Goal: Use online tool/utility: Utilize a website feature to perform a specific function

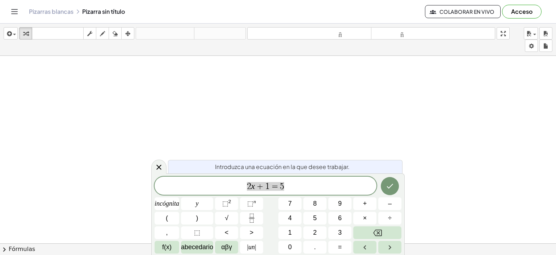
scroll to position [109, 0]
click at [325, 109] on div at bounding box center [278, 163] width 556 height 433
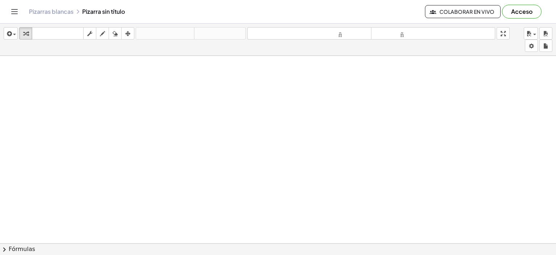
click at [219, 215] on div at bounding box center [278, 163] width 556 height 433
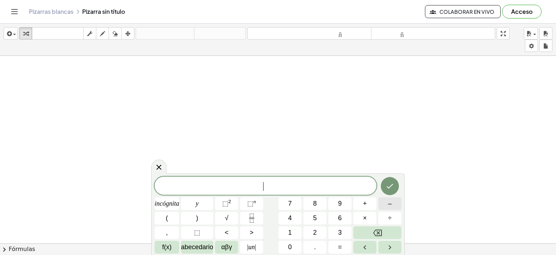
click at [385, 204] on button "–" at bounding box center [390, 203] width 23 height 13
click at [340, 230] on font "3" at bounding box center [340, 232] width 4 height 7
click at [163, 204] on font "incógnita" at bounding box center [167, 203] width 25 height 7
click at [366, 200] on font "+" at bounding box center [365, 203] width 4 height 7
click at [317, 234] on button "2" at bounding box center [315, 232] width 23 height 13
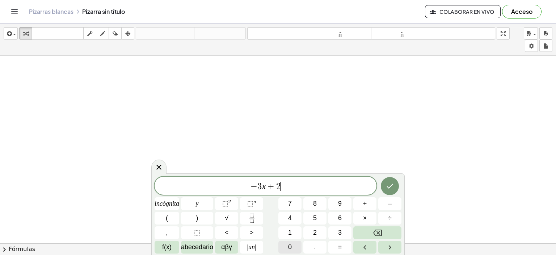
click at [289, 247] on font "0" at bounding box center [290, 246] width 4 height 7
click at [171, 200] on font "incógnita" at bounding box center [167, 203] width 25 height 7
click at [388, 206] on button "–" at bounding box center [390, 203] width 23 height 13
click at [338, 233] on font "3" at bounding box center [340, 232] width 4 height 7
click at [317, 233] on button "2" at bounding box center [315, 232] width 23 height 13
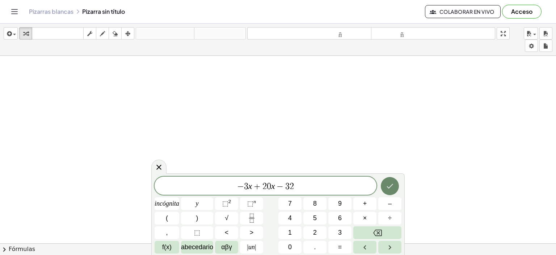
click at [391, 191] on button "Hecho" at bounding box center [390, 186] width 18 height 18
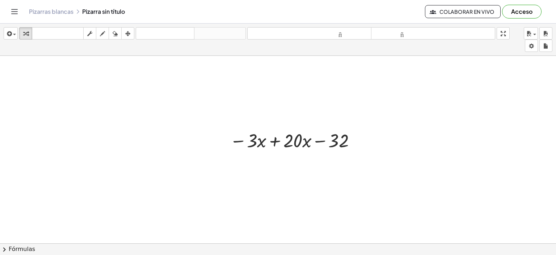
scroll to position [217, 0]
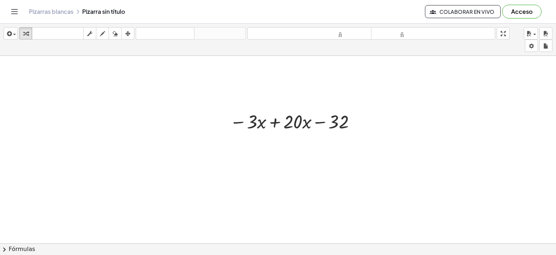
click at [22, 251] on font "Fórmulas" at bounding box center [22, 248] width 26 height 7
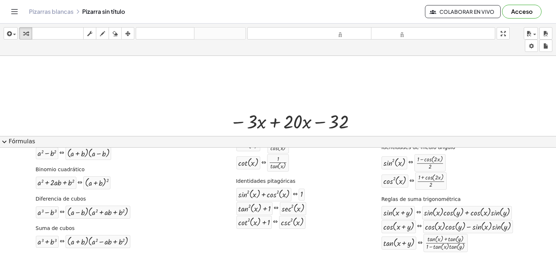
scroll to position [0, 0]
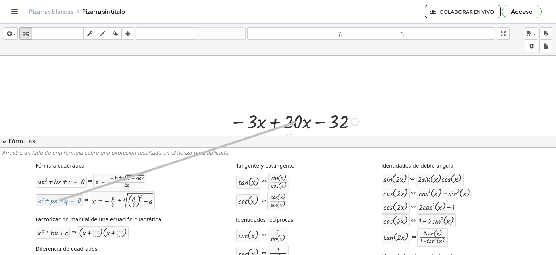
drag, startPoint x: 63, startPoint y: 204, endPoint x: 297, endPoint y: 121, distance: 247.9
click at [297, 121] on div "insertar Seleccione uno: Expresión matemática Función Texto Vídeo de YouTube Gr…" at bounding box center [278, 139] width 556 height 231
drag, startPoint x: 114, startPoint y: 207, endPoint x: 262, endPoint y: 128, distance: 167.7
click at [262, 128] on div "insertar Seleccione uno: Expresión matemática Función Texto Vídeo de YouTube Gr…" at bounding box center [278, 139] width 556 height 231
drag, startPoint x: 128, startPoint y: 179, endPoint x: 214, endPoint y: 136, distance: 96.6
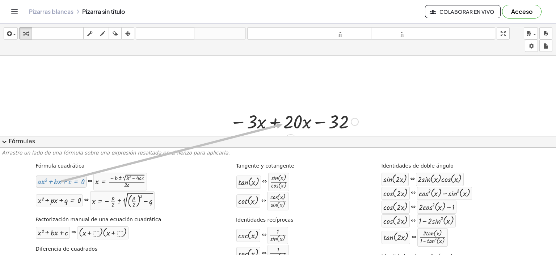
drag, startPoint x: 62, startPoint y: 185, endPoint x: 283, endPoint y: 124, distance: 228.9
click at [283, 124] on div "insertar Seleccione uno: Expresión matemática Función Texto Vídeo de YouTube Gr…" at bounding box center [278, 139] width 556 height 231
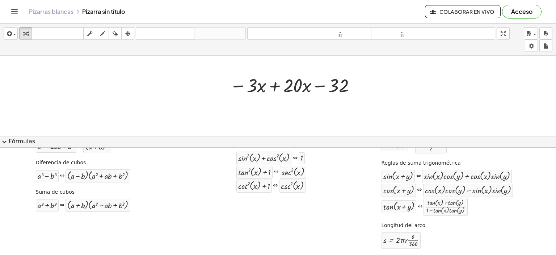
scroll to position [109, 0]
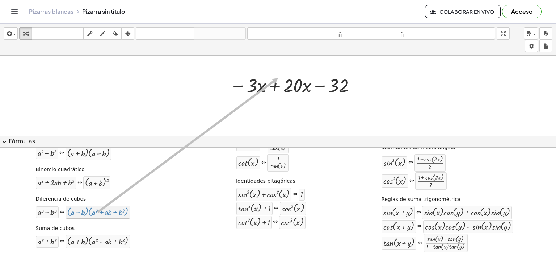
drag, startPoint x: 213, startPoint y: 204, endPoint x: 279, endPoint y: 77, distance: 142.9
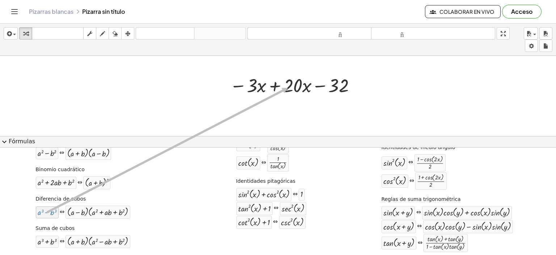
drag, startPoint x: 48, startPoint y: 213, endPoint x: 288, endPoint y: 87, distance: 270.7
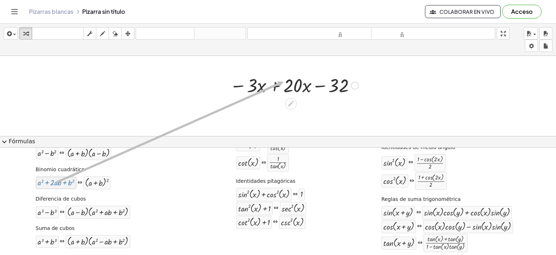
drag, startPoint x: 63, startPoint y: 182, endPoint x: 284, endPoint y: 81, distance: 243.0
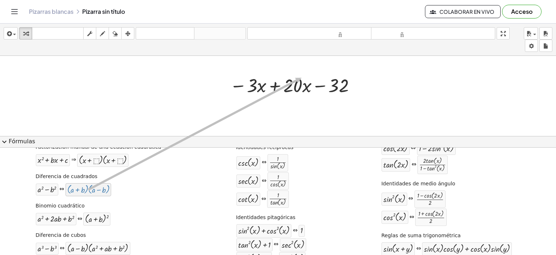
drag, startPoint x: 85, startPoint y: 189, endPoint x: 301, endPoint y: 78, distance: 242.7
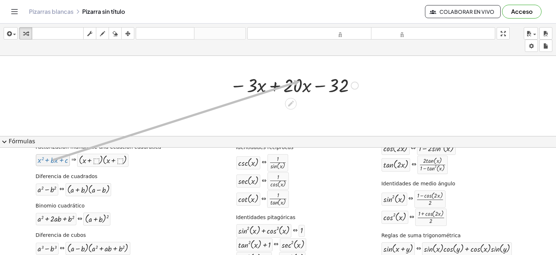
drag, startPoint x: 55, startPoint y: 160, endPoint x: 300, endPoint y: 81, distance: 257.4
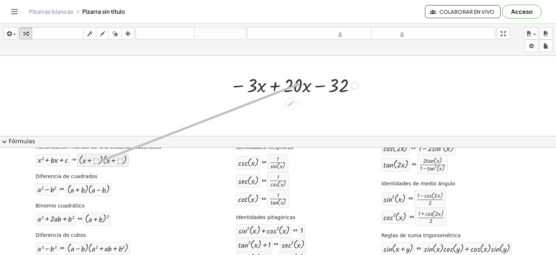
drag, startPoint x: 124, startPoint y: 153, endPoint x: 301, endPoint y: 83, distance: 190.1
click at [301, 83] on div "insertar Seleccione uno: Expresión matemática Función Texto Vídeo de YouTube Gr…" at bounding box center [278, 139] width 556 height 231
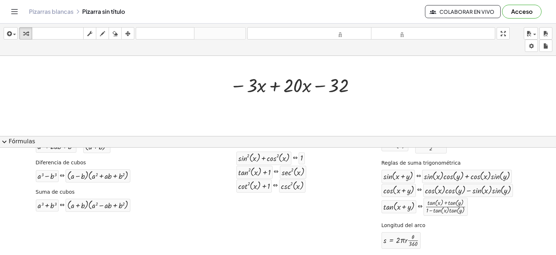
scroll to position [146, 0]
click at [293, 81] on div at bounding box center [294, 84] width 136 height 25
click at [296, 81] on div at bounding box center [294, 84] width 136 height 25
click at [295, 84] on div at bounding box center [294, 84] width 136 height 25
click at [296, 84] on div at bounding box center [294, 84] width 136 height 25
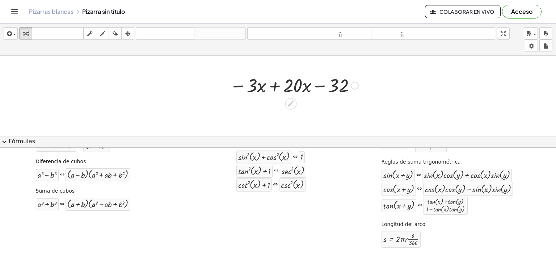
click at [355, 86] on div at bounding box center [355, 86] width 8 height 8
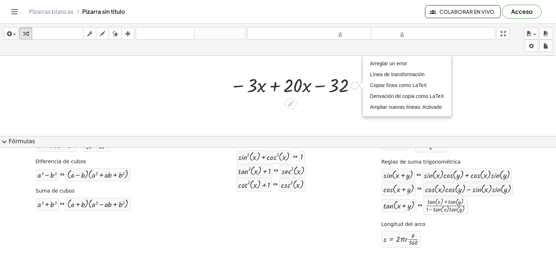
click at [354, 86] on div "Arreglar un error Línea de transformación Copiar línea como LaTeX Derivación de…" at bounding box center [355, 86] width 8 height 8
click at [289, 105] on icon at bounding box center [291, 104] width 6 height 6
drag, startPoint x: 294, startPoint y: 110, endPoint x: 290, endPoint y: 106, distance: 5.9
click at [289, 106] on icon at bounding box center [291, 104] width 6 height 6
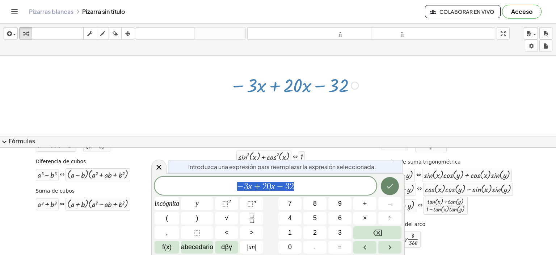
click at [388, 185] on icon "Hecho" at bounding box center [390, 185] width 9 height 9
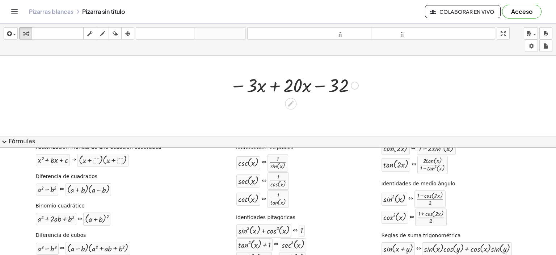
scroll to position [109, 0]
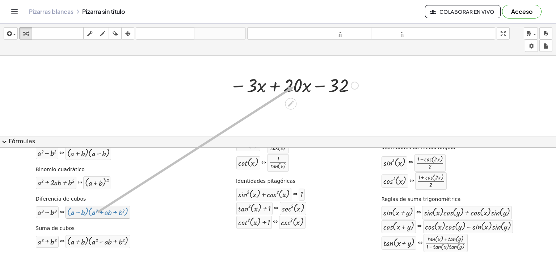
drag, startPoint x: 106, startPoint y: 210, endPoint x: 295, endPoint y: 86, distance: 225.9
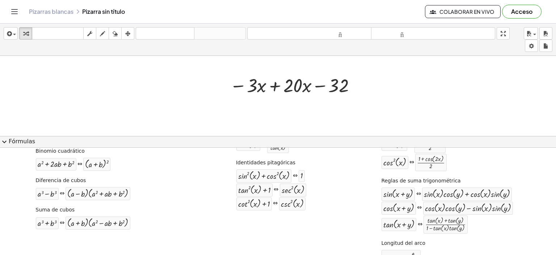
scroll to position [145, 0]
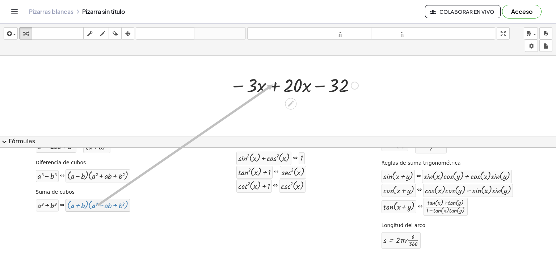
drag, startPoint x: 111, startPoint y: 201, endPoint x: 274, endPoint y: 84, distance: 201.4
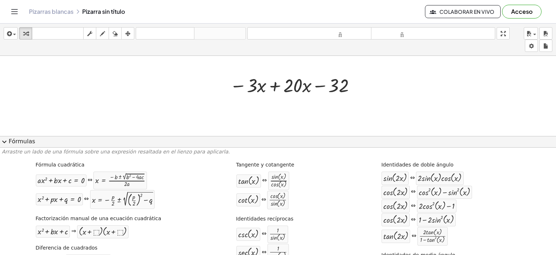
scroll to position [0, 0]
click at [279, 81] on div at bounding box center [294, 84] width 136 height 25
click at [280, 82] on div at bounding box center [297, 84] width 81 height 25
click at [281, 81] on div at bounding box center [297, 84] width 81 height 25
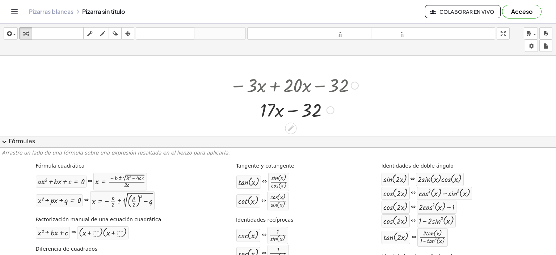
click at [297, 108] on div at bounding box center [294, 109] width 136 height 25
click at [290, 107] on div at bounding box center [294, 109] width 136 height 25
click at [274, 105] on div at bounding box center [294, 109] width 136 height 25
click at [277, 88] on div at bounding box center [294, 84] width 136 height 25
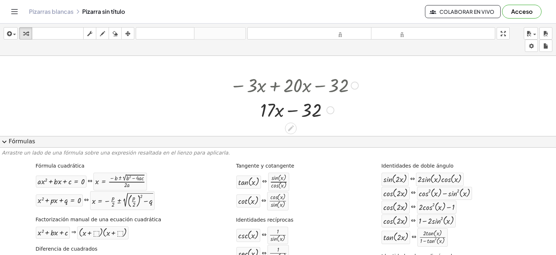
click at [277, 88] on div at bounding box center [294, 84] width 136 height 25
click at [332, 84] on div at bounding box center [294, 84] width 136 height 25
click at [264, 79] on div at bounding box center [294, 84] width 136 height 25
click at [264, 80] on div at bounding box center [294, 84] width 136 height 25
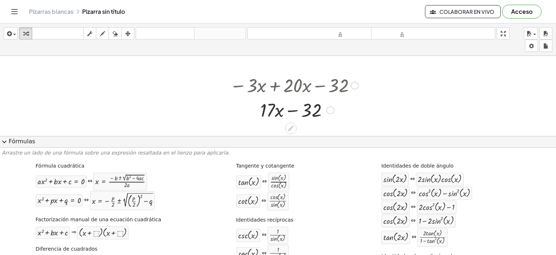
click at [281, 91] on div at bounding box center [294, 84] width 136 height 25
click at [286, 85] on div at bounding box center [294, 84] width 136 height 25
click at [259, 84] on div at bounding box center [294, 84] width 136 height 25
click at [259, 85] on div at bounding box center [294, 84] width 136 height 25
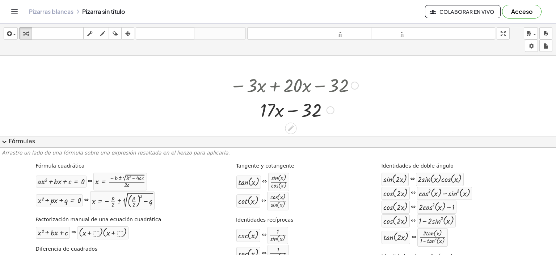
click at [325, 91] on div at bounding box center [294, 84] width 136 height 25
click at [291, 85] on div "− · 3 · x + · 20 · x − 32" at bounding box center [291, 85] width 0 height 0
click at [355, 83] on div at bounding box center [355, 86] width 8 height 8
click at [355, 84] on div "Go back to this line Copy line as LaTeX Copy derivation as LaTeX" at bounding box center [355, 86] width 8 height 8
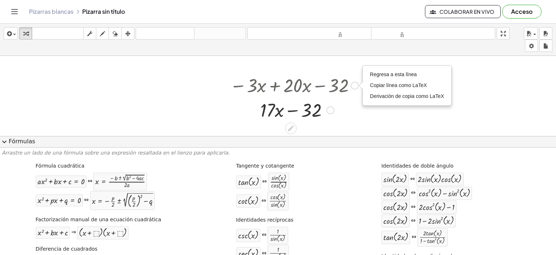
click at [294, 87] on div at bounding box center [294, 84] width 136 height 25
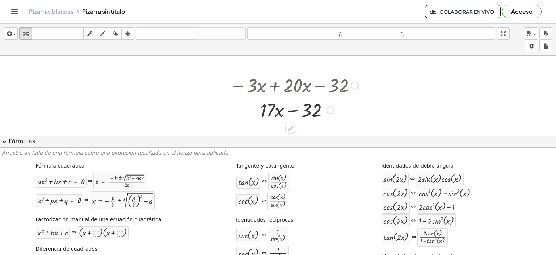
click at [294, 87] on div at bounding box center [294, 84] width 136 height 25
click at [295, 87] on div at bounding box center [294, 84] width 136 height 25
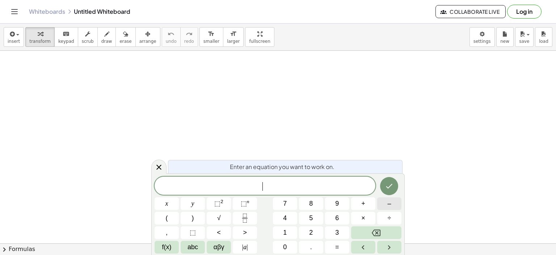
click at [391, 202] on span "–" at bounding box center [390, 204] width 4 height 10
click at [334, 233] on button "3" at bounding box center [337, 232] width 24 height 13
click at [162, 201] on button "x" at bounding box center [167, 203] width 24 height 13
click at [221, 201] on sup "2" at bounding box center [222, 201] width 3 height 5
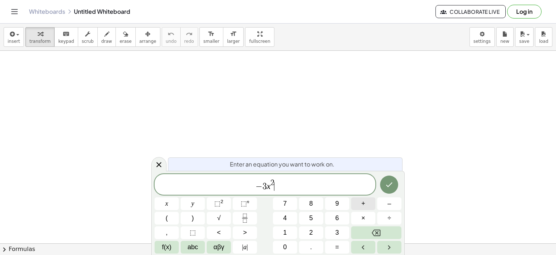
click at [370, 202] on button "+" at bounding box center [363, 203] width 24 height 13
click at [311, 234] on span "2" at bounding box center [311, 232] width 4 height 10
click at [281, 251] on button "0" at bounding box center [285, 247] width 24 height 13
click at [392, 202] on button "–" at bounding box center [389, 203] width 24 height 13
click at [24, 246] on button "chevron_right Formulas" at bounding box center [278, 249] width 556 height 12
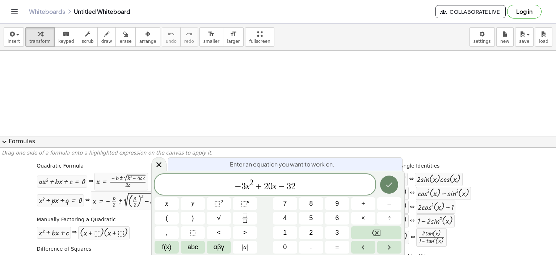
click at [389, 187] on icon "Done" at bounding box center [389, 184] width 9 height 9
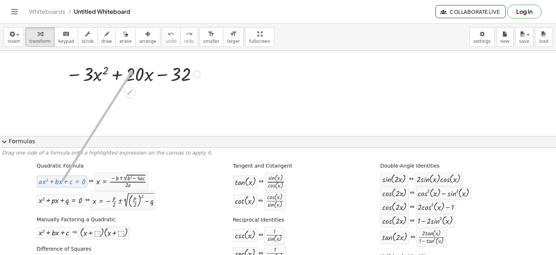
drag, startPoint x: 65, startPoint y: 181, endPoint x: 132, endPoint y: 70, distance: 129.7
drag, startPoint x: 57, startPoint y: 205, endPoint x: 136, endPoint y: 67, distance: 159.0
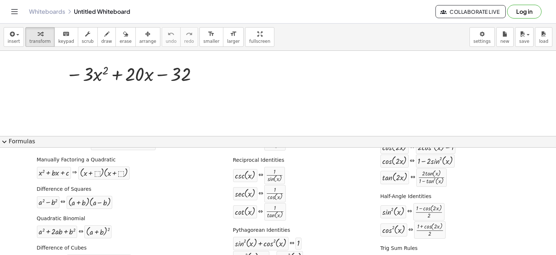
scroll to position [72, 0]
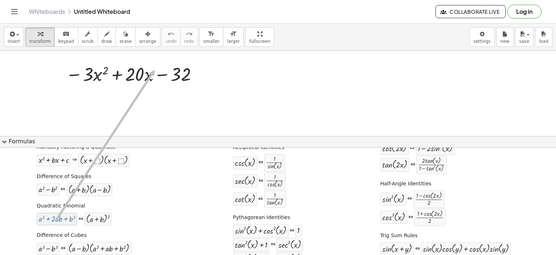
drag, startPoint x: 47, startPoint y: 220, endPoint x: 154, endPoint y: 69, distance: 184.4
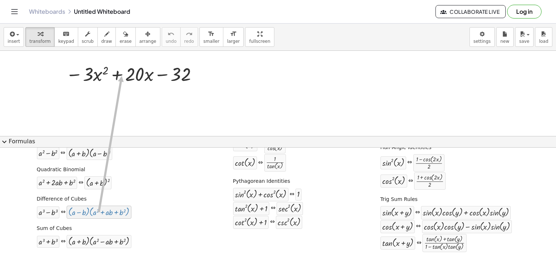
drag, startPoint x: 90, startPoint y: 211, endPoint x: 122, endPoint y: 75, distance: 139.9
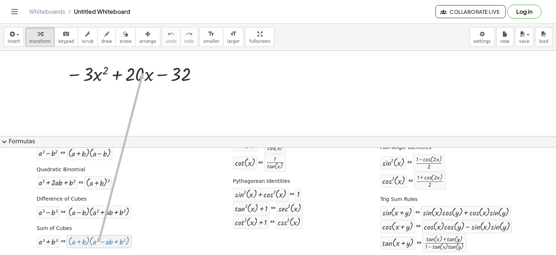
drag, startPoint x: 105, startPoint y: 244, endPoint x: 143, endPoint y: 72, distance: 176.1
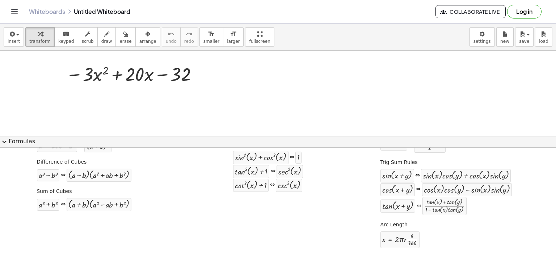
scroll to position [146, 0]
drag, startPoint x: 43, startPoint y: 201, endPoint x: 130, endPoint y: 68, distance: 158.3
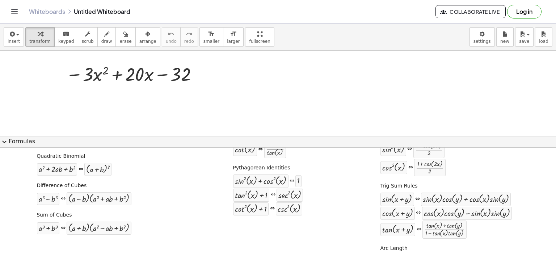
scroll to position [110, 0]
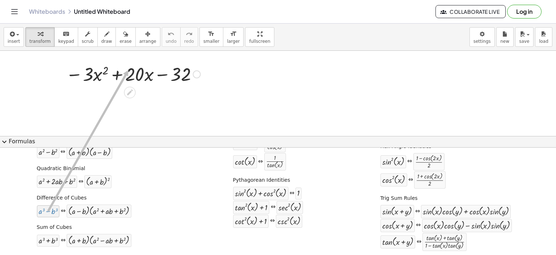
drag, startPoint x: 45, startPoint y: 213, endPoint x: 129, endPoint y: 66, distance: 169.7
drag, startPoint x: 37, startPoint y: 210, endPoint x: 130, endPoint y: 72, distance: 166.5
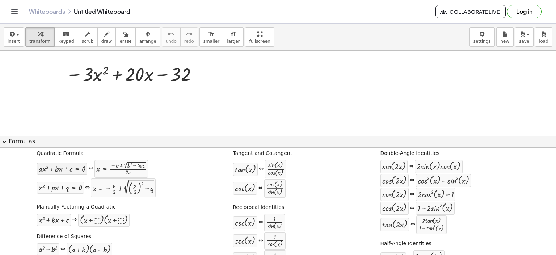
scroll to position [1, 0]
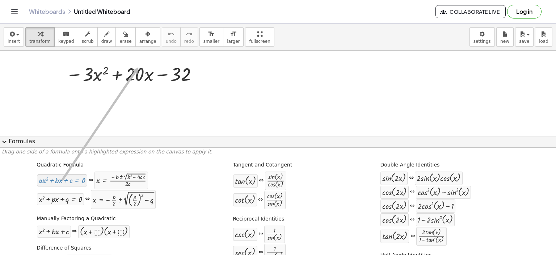
drag, startPoint x: 68, startPoint y: 186, endPoint x: 137, endPoint y: 67, distance: 136.8
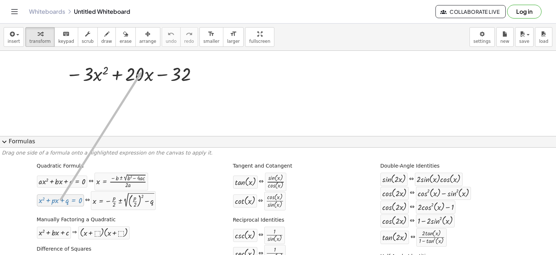
drag, startPoint x: 67, startPoint y: 205, endPoint x: 141, endPoint y: 71, distance: 152.4
drag, startPoint x: 55, startPoint y: 237, endPoint x: 138, endPoint y: 75, distance: 182.3
click at [138, 75] on div at bounding box center [133, 73] width 142 height 25
click at [116, 78] on div at bounding box center [133, 73] width 142 height 25
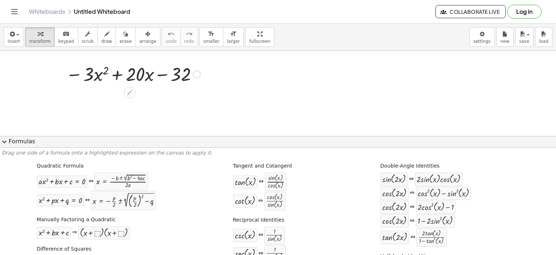
click at [116, 78] on div at bounding box center [133, 73] width 142 height 25
click at [163, 77] on div at bounding box center [133, 73] width 142 height 25
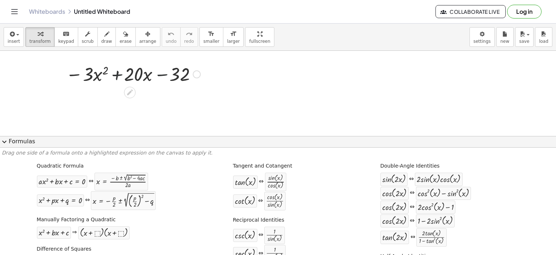
click at [163, 77] on div at bounding box center [133, 73] width 142 height 25
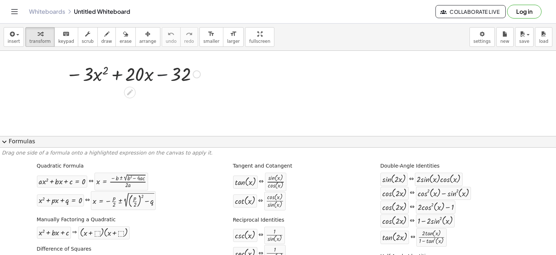
click at [99, 78] on div at bounding box center [133, 73] width 142 height 25
click at [91, 78] on div at bounding box center [133, 73] width 142 height 25
drag, startPoint x: 90, startPoint y: 78, endPoint x: 121, endPoint y: 72, distance: 30.9
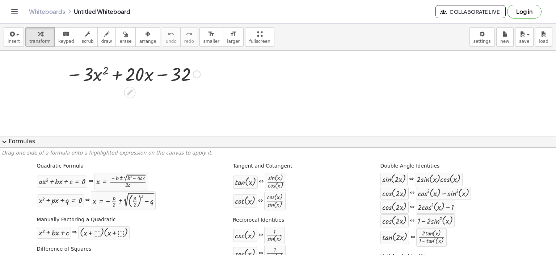
click at [102, 75] on div at bounding box center [133, 73] width 142 height 25
drag, startPoint x: 121, startPoint y: 72, endPoint x: 127, endPoint y: 72, distance: 6.2
click at [124, 72] on div at bounding box center [133, 73] width 142 height 25
click at [128, 72] on div at bounding box center [133, 73] width 142 height 25
click at [129, 72] on div at bounding box center [133, 73] width 142 height 25
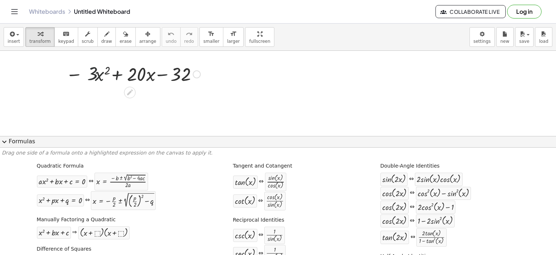
click at [130, 73] on div at bounding box center [133, 73] width 142 height 25
drag, startPoint x: 131, startPoint y: 73, endPoint x: 158, endPoint y: 74, distance: 26.8
click at [147, 73] on div at bounding box center [133, 73] width 142 height 25
drag, startPoint x: 158, startPoint y: 74, endPoint x: 168, endPoint y: 72, distance: 9.5
click at [164, 73] on div at bounding box center [133, 73] width 142 height 25
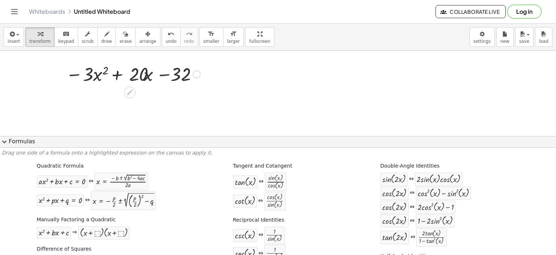
click at [168, 72] on div at bounding box center [133, 73] width 142 height 25
drag, startPoint x: 169, startPoint y: 72, endPoint x: 172, endPoint y: 74, distance: 3.8
click at [170, 72] on div at bounding box center [133, 73] width 142 height 25
drag, startPoint x: 172, startPoint y: 74, endPoint x: 180, endPoint y: 75, distance: 7.4
click at [177, 75] on div at bounding box center [133, 73] width 142 height 25
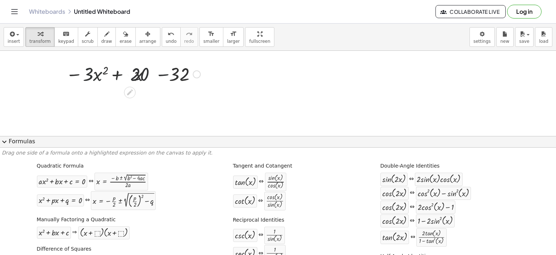
click at [184, 76] on div at bounding box center [133, 73] width 142 height 25
click at [186, 78] on div at bounding box center [133, 73] width 142 height 25
click at [188, 78] on div at bounding box center [133, 73] width 142 height 25
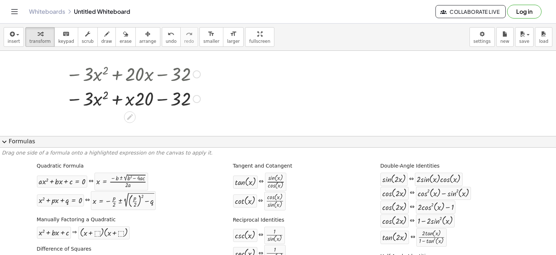
click at [73, 97] on div at bounding box center [133, 98] width 142 height 25
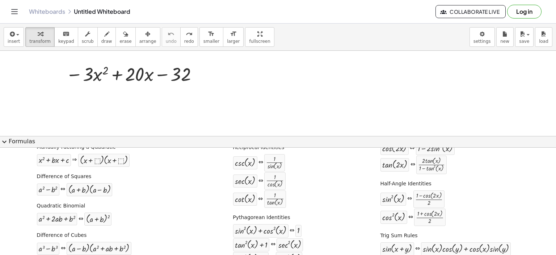
scroll to position [109, 0]
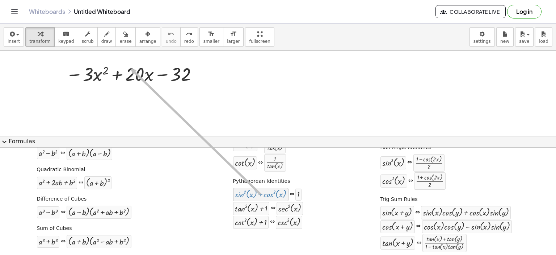
drag, startPoint x: 238, startPoint y: 192, endPoint x: 128, endPoint y: 68, distance: 166.3
drag, startPoint x: 250, startPoint y: 210, endPoint x: 140, endPoint y: 72, distance: 176.1
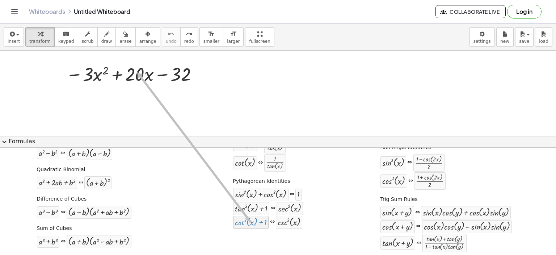
drag, startPoint x: 255, startPoint y: 226, endPoint x: 134, endPoint y: 71, distance: 196.4
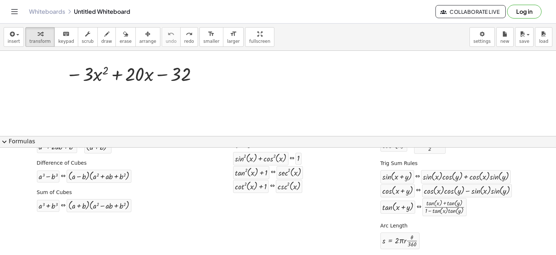
scroll to position [145, 0]
drag, startPoint x: 390, startPoint y: 176, endPoint x: 139, endPoint y: 73, distance: 271.2
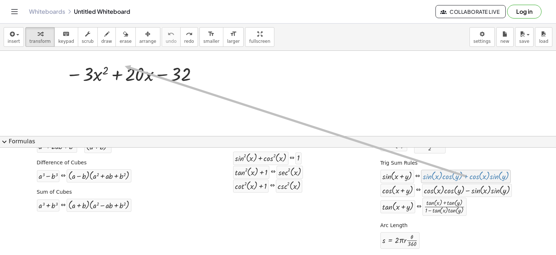
drag, startPoint x: 434, startPoint y: 174, endPoint x: 121, endPoint y: 65, distance: 331.0
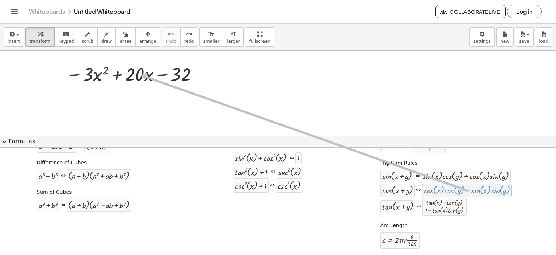
drag, startPoint x: 434, startPoint y: 189, endPoint x: 136, endPoint y: 74, distance: 319.3
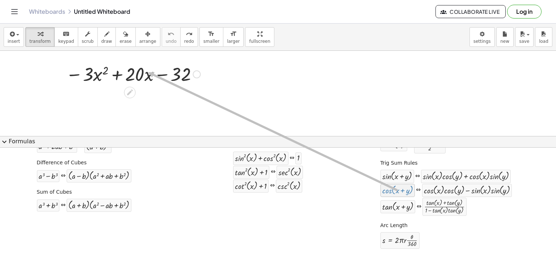
drag, startPoint x: 391, startPoint y: 188, endPoint x: 137, endPoint y: 66, distance: 281.6
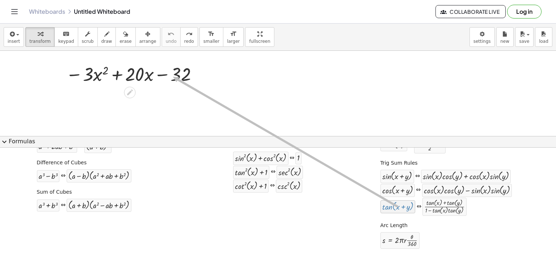
drag, startPoint x: 398, startPoint y: 207, endPoint x: 168, endPoint y: 75, distance: 265.6
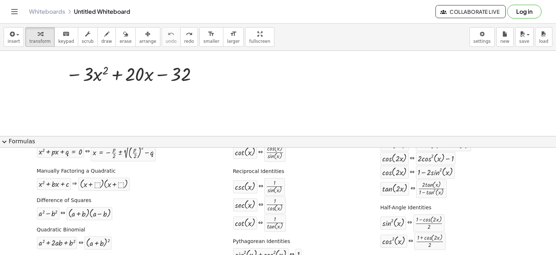
scroll to position [1, 0]
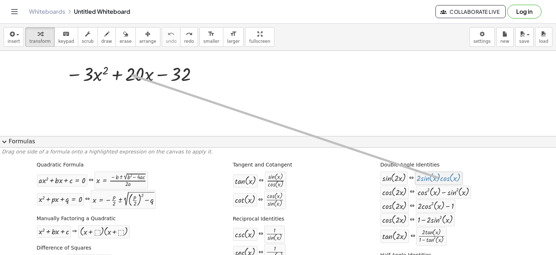
drag, startPoint x: 433, startPoint y: 178, endPoint x: 127, endPoint y: 75, distance: 322.2
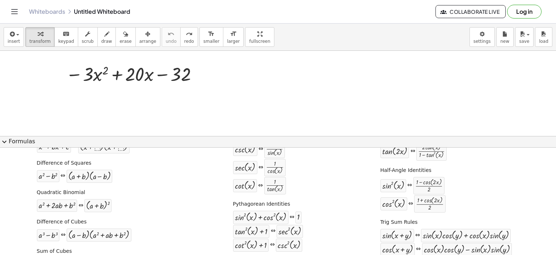
scroll to position [74, 0]
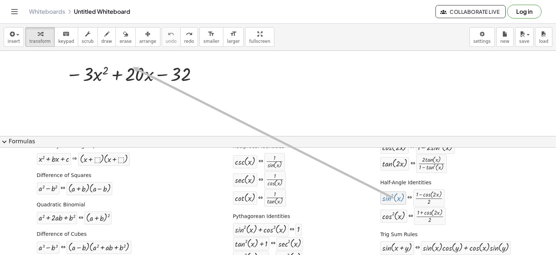
drag, startPoint x: 389, startPoint y: 194, endPoint x: 128, endPoint y: 66, distance: 290.8
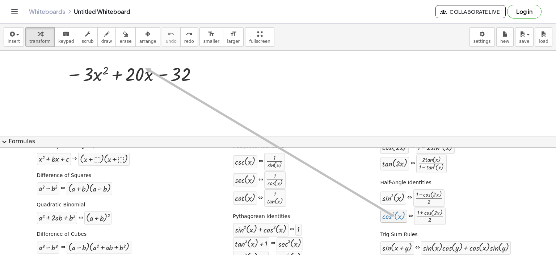
drag, startPoint x: 392, startPoint y: 212, endPoint x: 140, endPoint y: 67, distance: 290.7
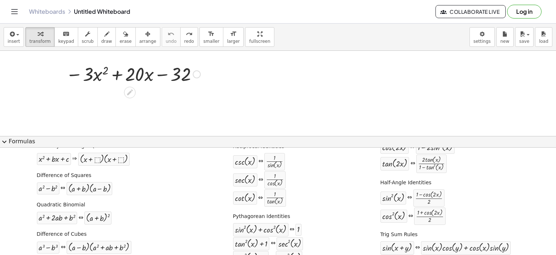
click at [116, 76] on div at bounding box center [133, 73] width 142 height 25
click at [163, 75] on div at bounding box center [133, 73] width 142 height 25
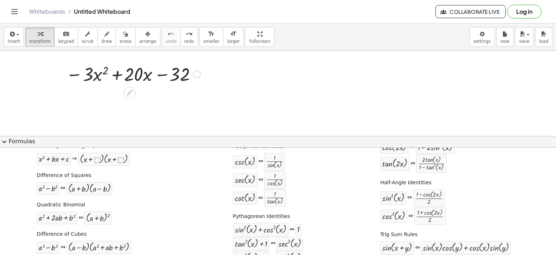
click at [163, 75] on div at bounding box center [133, 73] width 142 height 25
click at [78, 74] on div at bounding box center [133, 73] width 142 height 25
click at [106, 69] on div at bounding box center [133, 73] width 142 height 25
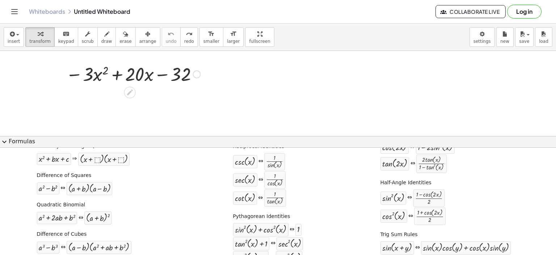
click at [106, 69] on div at bounding box center [133, 73] width 142 height 25
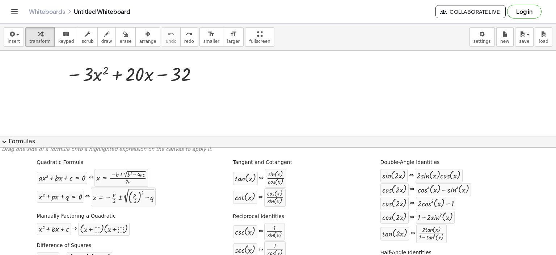
scroll to position [0, 0]
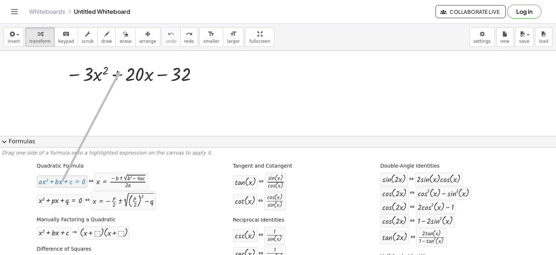
drag, startPoint x: 68, startPoint y: 182, endPoint x: 119, endPoint y: 71, distance: 122.6
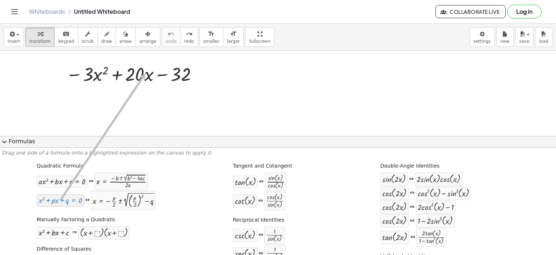
drag, startPoint x: 65, startPoint y: 202, endPoint x: 143, endPoint y: 72, distance: 152.1
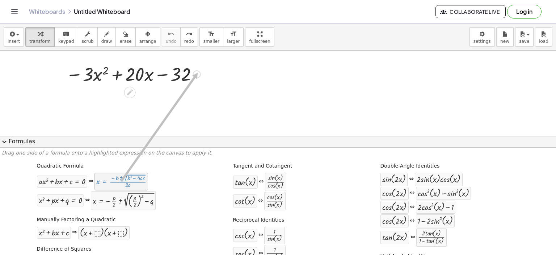
drag, startPoint x: 127, startPoint y: 182, endPoint x: 198, endPoint y: 73, distance: 130.2
drag, startPoint x: 131, startPoint y: 205, endPoint x: 197, endPoint y: 72, distance: 148.9
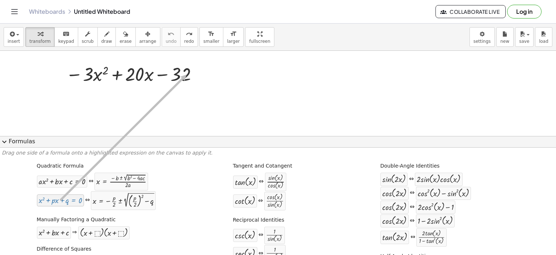
drag, startPoint x: 60, startPoint y: 202, endPoint x: 181, endPoint y: 75, distance: 176.3
drag, startPoint x: 45, startPoint y: 181, endPoint x: 196, endPoint y: 71, distance: 185.9
drag, startPoint x: 56, startPoint y: 233, endPoint x: 184, endPoint y: 68, distance: 208.8
drag, startPoint x: 112, startPoint y: 234, endPoint x: 167, endPoint y: 75, distance: 168.4
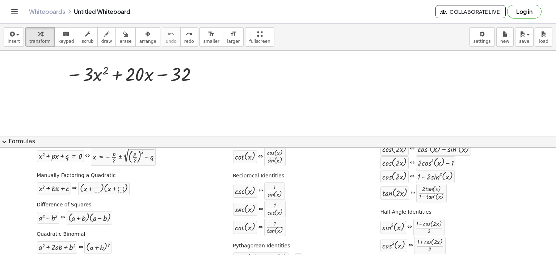
scroll to position [72, 0]
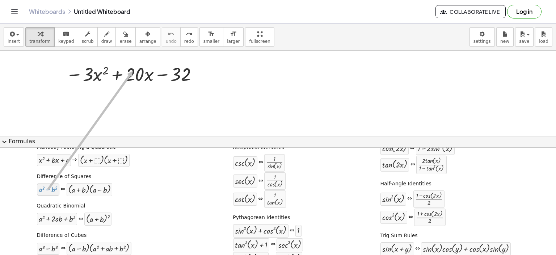
drag, startPoint x: 45, startPoint y: 191, endPoint x: 131, endPoint y: 71, distance: 148.5
drag, startPoint x: 90, startPoint y: 194, endPoint x: 144, endPoint y: 69, distance: 135.9
drag, startPoint x: 59, startPoint y: 223, endPoint x: 147, endPoint y: 67, distance: 178.6
drag, startPoint x: 94, startPoint y: 221, endPoint x: 156, endPoint y: 84, distance: 150.3
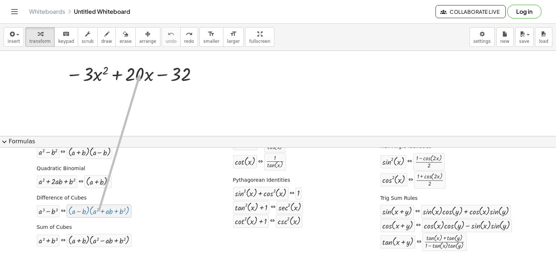
drag, startPoint x: 88, startPoint y: 215, endPoint x: 140, endPoint y: 74, distance: 150.3
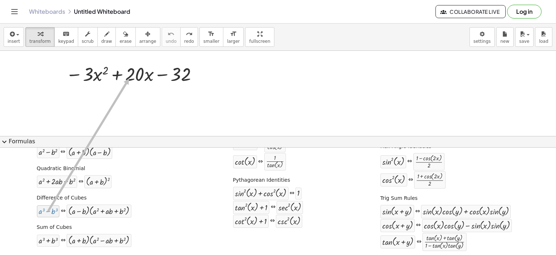
drag, startPoint x: 49, startPoint y: 212, endPoint x: 128, endPoint y: 78, distance: 156.1
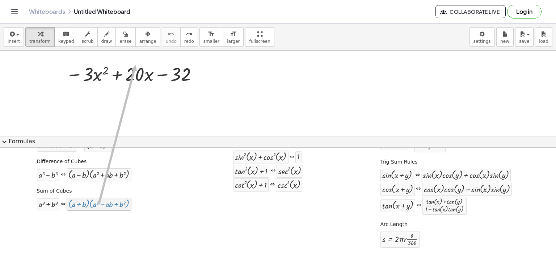
drag, startPoint x: 82, startPoint y: 204, endPoint x: 135, endPoint y: 64, distance: 149.6
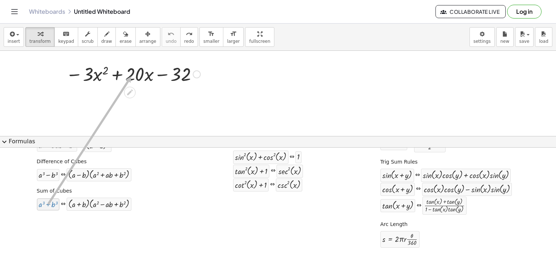
drag, startPoint x: 39, startPoint y: 208, endPoint x: 130, endPoint y: 75, distance: 160.8
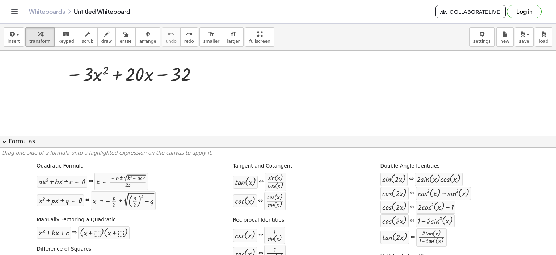
scroll to position [36, 0]
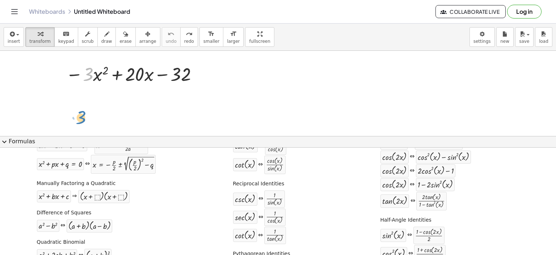
drag, startPoint x: 84, startPoint y: 66, endPoint x: 78, endPoint y: 110, distance: 44.7
click at [78, 110] on div "· 3 − · x 2 − · 3 · x 2 + · 20 · x − 32" at bounding box center [278, 136] width 556 height 171
drag, startPoint x: 89, startPoint y: 76, endPoint x: 39, endPoint y: 93, distance: 52.8
click at [39, 97] on div at bounding box center [278, 136] width 556 height 171
drag, startPoint x: 49, startPoint y: 65, endPoint x: 278, endPoint y: 55, distance: 228.8
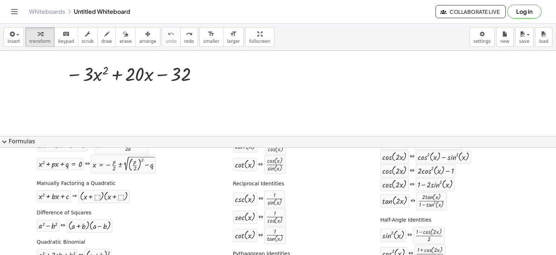
click at [283, 53] on div at bounding box center [278, 136] width 556 height 171
click at [199, 69] on div at bounding box center [133, 73] width 142 height 25
click at [200, 69] on div at bounding box center [133, 73] width 142 height 25
drag, startPoint x: 120, startPoint y: 98, endPoint x: 137, endPoint y: 82, distance: 23.3
click at [121, 97] on div at bounding box center [278, 136] width 556 height 171
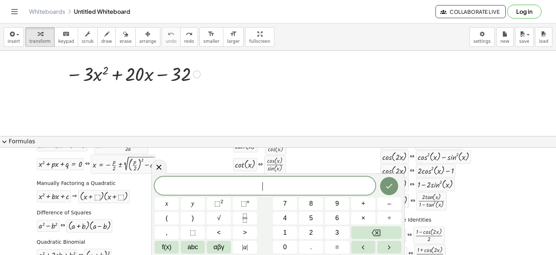
click at [161, 71] on div at bounding box center [133, 73] width 142 height 25
click at [121, 76] on div at bounding box center [133, 73] width 142 height 25
click at [181, 106] on div at bounding box center [278, 136] width 556 height 171
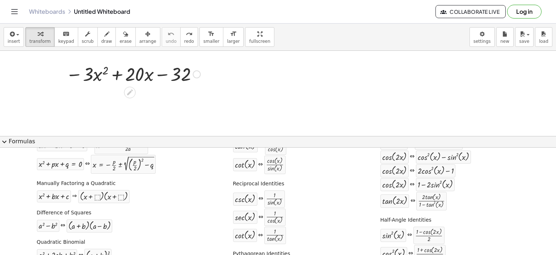
click at [136, 76] on div at bounding box center [133, 73] width 142 height 25
click at [128, 95] on icon at bounding box center [130, 92] width 8 height 8
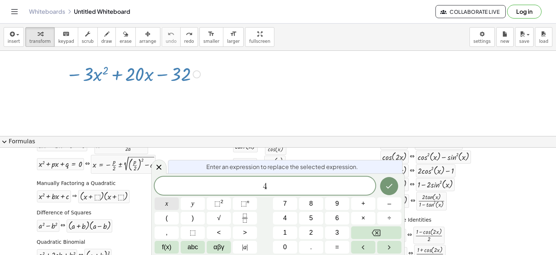
click at [167, 201] on span "x" at bounding box center [167, 204] width 3 height 10
click at [213, 202] on button "⬚ 2" at bounding box center [219, 203] width 24 height 13
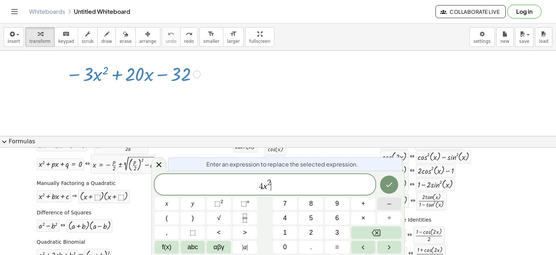
click at [394, 200] on button "–" at bounding box center [389, 203] width 24 height 13
click at [314, 229] on button "2" at bounding box center [311, 232] width 24 height 13
click at [311, 218] on span "5" at bounding box center [311, 218] width 4 height 10
click at [190, 201] on button "y" at bounding box center [193, 203] width 24 height 13
click at [215, 201] on span "⬚" at bounding box center [217, 203] width 6 height 7
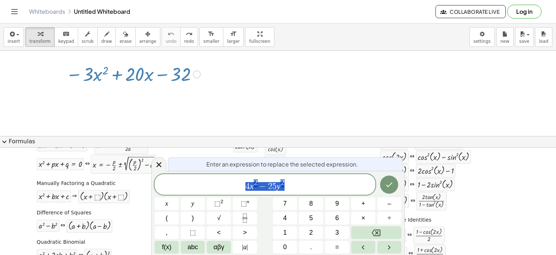
drag, startPoint x: 246, startPoint y: 183, endPoint x: 299, endPoint y: 185, distance: 53.6
drag, startPoint x: 275, startPoint y: 184, endPoint x: 245, endPoint y: 183, distance: 30.4
click at [245, 183] on span "4 x 2 − 2 5 ​ y 2" at bounding box center [265, 184] width 221 height 13
drag, startPoint x: 245, startPoint y: 183, endPoint x: 317, endPoint y: 187, distance: 72.5
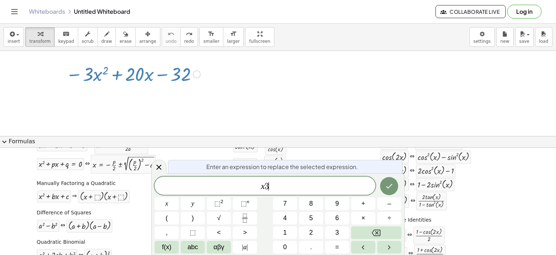
click at [273, 187] on span "x 3 ​" at bounding box center [265, 186] width 221 height 10
click at [220, 201] on span "⬚" at bounding box center [217, 203] width 6 height 7
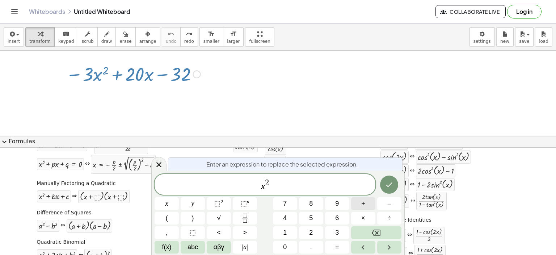
click at [362, 201] on span "+" at bounding box center [364, 204] width 4 height 10
click at [334, 231] on button "3" at bounding box center [337, 232] width 24 height 13
click at [168, 205] on span "x" at bounding box center [167, 204] width 3 height 10
click at [220, 204] on span "⬚ 2" at bounding box center [218, 204] width 9 height 10
click at [362, 205] on span "+" at bounding box center [364, 204] width 4 height 10
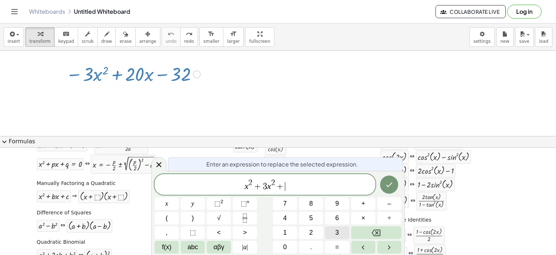
click at [332, 233] on button "3" at bounding box center [337, 232] width 24 height 13
click at [166, 202] on span "x" at bounding box center [167, 204] width 3 height 10
click at [366, 201] on button "+" at bounding box center [363, 203] width 24 height 13
click at [285, 228] on span "1" at bounding box center [285, 232] width 4 height 10
drag, startPoint x: 231, startPoint y: 184, endPoint x: 315, endPoint y: 192, distance: 84.4
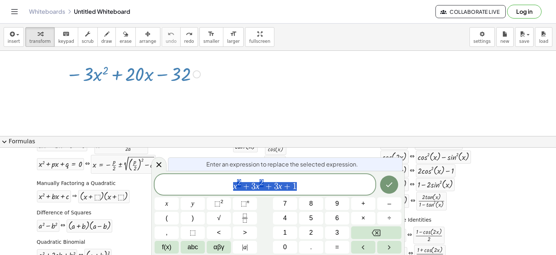
click at [320, 189] on span "x 2 + 3 x 2 + 3 x + 1" at bounding box center [265, 184] width 221 height 13
click at [260, 165] on span "Enter an expression to replace the selected expression." at bounding box center [282, 164] width 152 height 9
click at [234, 187] on var "x" at bounding box center [235, 185] width 4 height 9
drag, startPoint x: 234, startPoint y: 185, endPoint x: 323, endPoint y: 191, distance: 88.9
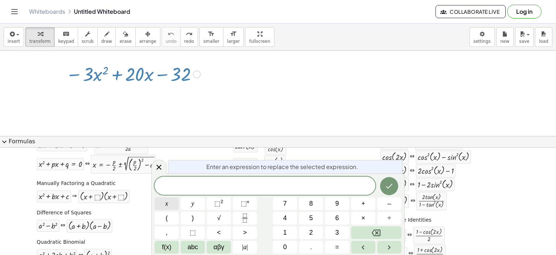
click at [157, 203] on button "x" at bounding box center [167, 203] width 24 height 13
click at [221, 202] on sup "2" at bounding box center [222, 201] width 3 height 5
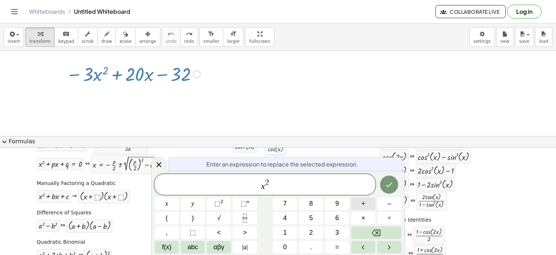
click at [362, 205] on span "+" at bounding box center [364, 204] width 4 height 10
click at [309, 202] on span "8" at bounding box center [311, 204] width 4 height 10
click at [167, 204] on span "x" at bounding box center [167, 204] width 3 height 10
click at [367, 204] on button "+" at bounding box center [363, 203] width 24 height 13
click at [283, 231] on span "1" at bounding box center [285, 232] width 4 height 10
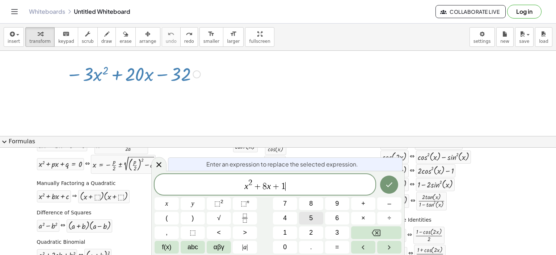
click at [312, 218] on span "5" at bounding box center [311, 218] width 4 height 10
drag, startPoint x: 239, startPoint y: 185, endPoint x: 306, endPoint y: 184, distance: 66.7
click at [306, 184] on span "x 2 + 8 x + 1 5" at bounding box center [265, 184] width 221 height 13
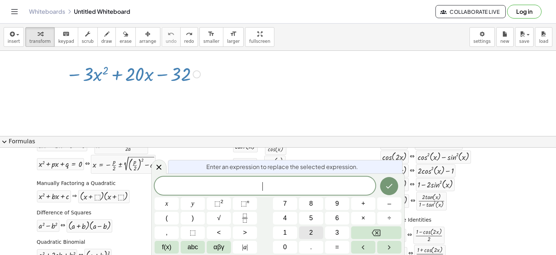
click at [308, 230] on button "2" at bounding box center [311, 232] width 24 height 13
click at [162, 207] on button "x" at bounding box center [167, 203] width 24 height 13
click at [195, 205] on button "y" at bounding box center [193, 203] width 24 height 13
click at [390, 205] on span "–" at bounding box center [390, 204] width 4 height 10
click at [311, 235] on span "2" at bounding box center [311, 232] width 4 height 10
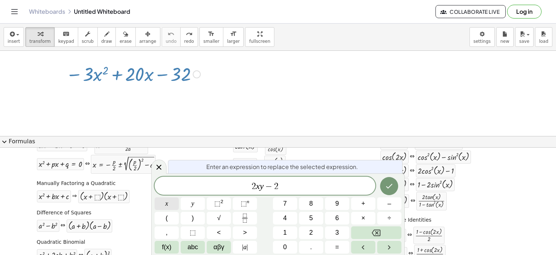
click at [161, 204] on button "x" at bounding box center [167, 203] width 24 height 13
click at [362, 202] on span "+" at bounding box center [364, 204] width 4 height 10
click at [310, 231] on span "2" at bounding box center [311, 232] width 4 height 10
click at [163, 199] on button "x" at bounding box center [167, 203] width 24 height 13
click at [391, 204] on span "–" at bounding box center [390, 204] width 4 height 10
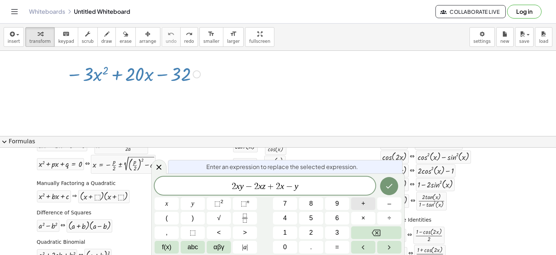
click at [363, 202] on span "+" at bounding box center [364, 204] width 4 height 10
click at [365, 205] on button "+" at bounding box center [363, 203] width 24 height 13
click at [279, 234] on button "1" at bounding box center [285, 232] width 24 height 13
drag, startPoint x: 219, startPoint y: 187, endPoint x: 355, endPoint y: 192, distance: 136.0
click at [132, 77] on div at bounding box center [133, 73] width 142 height 25
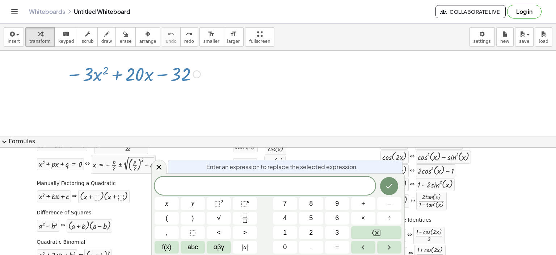
click at [138, 74] on div at bounding box center [133, 73] width 142 height 25
click at [144, 73] on div at bounding box center [133, 73] width 142 height 25
click at [157, 92] on div at bounding box center [278, 136] width 556 height 171
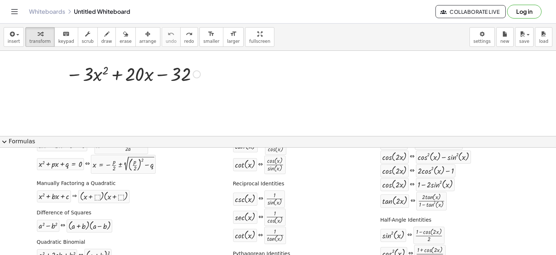
click at [124, 81] on div at bounding box center [133, 73] width 142 height 25
click at [144, 71] on div at bounding box center [133, 73] width 142 height 25
click at [205, 71] on div "− · 3 · x 2 + · 20 · x − 32" at bounding box center [130, 73] width 151 height 28
click at [172, 83] on div at bounding box center [133, 73] width 142 height 25
click at [173, 78] on div at bounding box center [133, 73] width 142 height 25
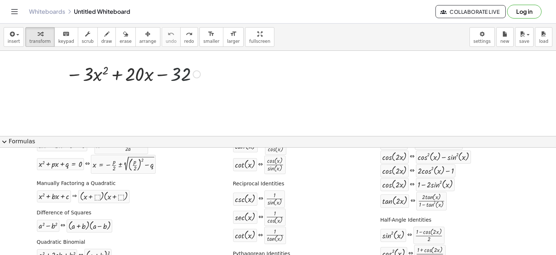
click at [142, 77] on div at bounding box center [133, 73] width 142 height 25
drag, startPoint x: 114, startPoint y: 166, endPoint x: 135, endPoint y: 76, distance: 92.3
click at [128, 97] on div at bounding box center [130, 93] width 12 height 12
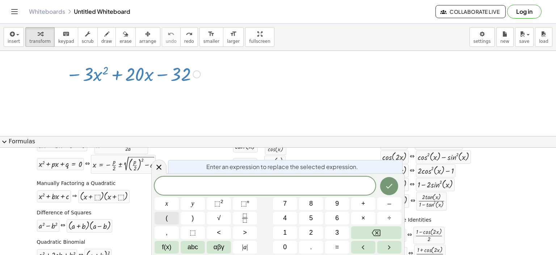
click at [174, 213] on button "(" at bounding box center [167, 218] width 24 height 13
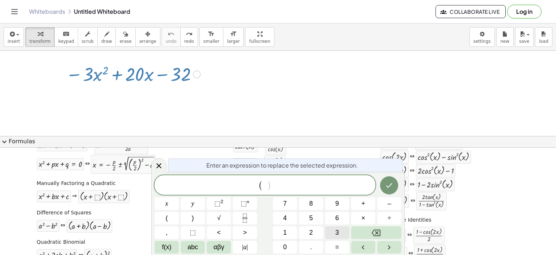
click at [341, 233] on button "3" at bounding box center [337, 232] width 24 height 13
click at [167, 206] on span "x" at bounding box center [167, 204] width 3 height 10
click at [363, 197] on button "+" at bounding box center [363, 203] width 24 height 13
click at [283, 230] on span "1" at bounding box center [285, 232] width 4 height 10
click at [192, 221] on span ")" at bounding box center [193, 218] width 2 height 10
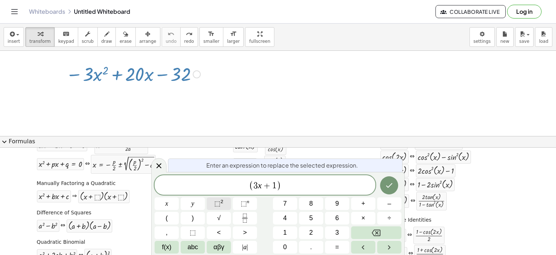
click at [224, 199] on button "⬚ 2" at bounding box center [219, 203] width 24 height 13
click at [394, 204] on button "–" at bounding box center [389, 203] width 24 height 13
click at [163, 205] on button "x" at bounding box center [167, 203] width 24 height 13
click at [216, 203] on span "⬚" at bounding box center [217, 203] width 6 height 7
click at [287, 217] on button "4" at bounding box center [285, 218] width 24 height 13
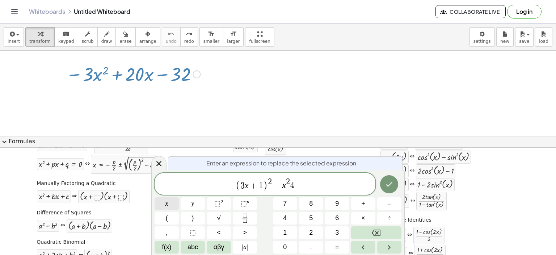
click at [163, 206] on button "x" at bounding box center [167, 203] width 24 height 13
click at [400, 202] on button "–" at bounding box center [389, 203] width 24 height 13
click at [284, 216] on span "4" at bounding box center [285, 218] width 4 height 10
drag, startPoint x: 226, startPoint y: 184, endPoint x: 337, endPoint y: 181, distance: 111.2
click at [337, 181] on span "( 3 x + 1 ) 2 − x 2 4 x − 4" at bounding box center [265, 184] width 221 height 14
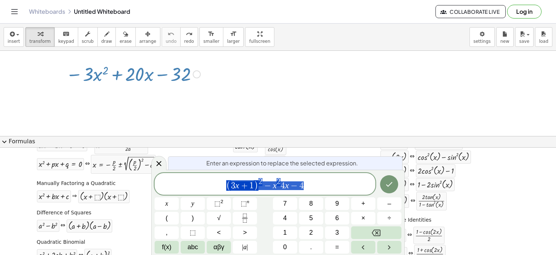
click at [323, 187] on span "( 3 x + 1 ) 2 − x 2 4 x − 4" at bounding box center [265, 184] width 221 height 14
click at [280, 187] on span "( 3 x + 1 ) 2 − x 2 ​ 4 x − 4" at bounding box center [265, 184] width 221 height 14
click at [394, 205] on button "–" at bounding box center [389, 203] width 24 height 13
click at [285, 184] on span "4" at bounding box center [287, 185] width 4 height 9
click at [382, 200] on button "–" at bounding box center [389, 203] width 24 height 13
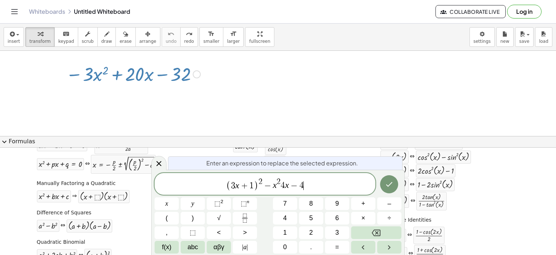
click at [325, 177] on span "( 3 x + 1 ) 2 − x 2 4 x − 4 ​" at bounding box center [265, 184] width 221 height 14
click at [223, 205] on span "⬚ 2" at bounding box center [218, 204] width 9 height 10
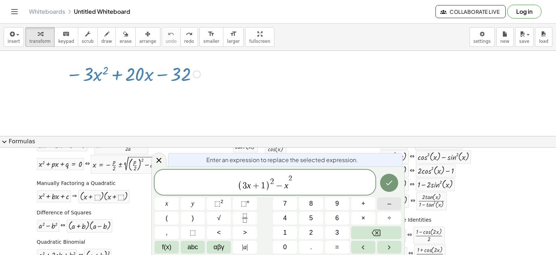
click at [392, 205] on button "–" at bounding box center [389, 203] width 24 height 13
click at [391, 200] on button "–" at bounding box center [389, 203] width 24 height 13
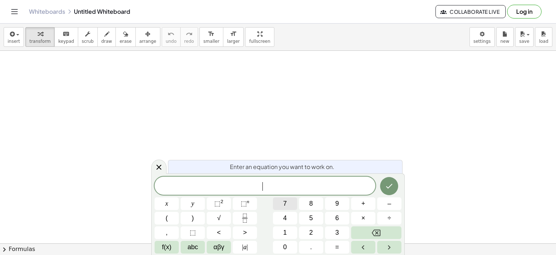
click at [284, 210] on button "7" at bounding box center [285, 203] width 24 height 13
click at [247, 219] on icon "Fraction" at bounding box center [245, 217] width 9 height 9
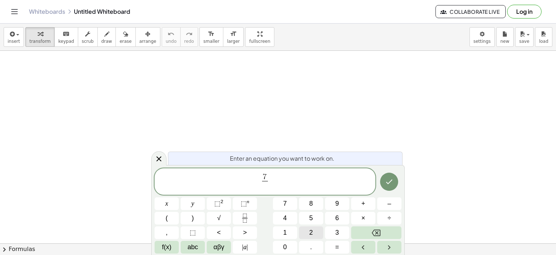
click at [313, 234] on span "2" at bounding box center [311, 232] width 4 height 10
click at [390, 204] on span "–" at bounding box center [390, 204] width 4 height 10
click at [385, 200] on button "–" at bounding box center [389, 203] width 24 height 13
click at [342, 231] on button "3" at bounding box center [337, 232] width 24 height 13
click at [169, 220] on button "(" at bounding box center [167, 218] width 24 height 13
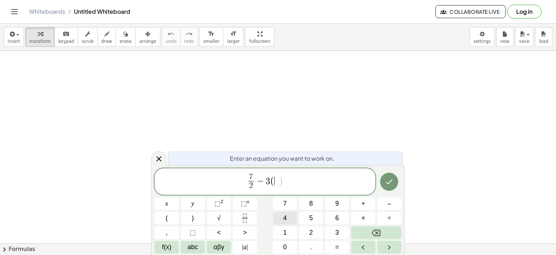
click at [290, 216] on button "4" at bounding box center [285, 218] width 24 height 13
click at [389, 205] on span "–" at bounding box center [390, 204] width 4 height 10
click at [287, 206] on button "7" at bounding box center [285, 203] width 24 height 13
click at [241, 218] on icon "Fraction" at bounding box center [245, 217] width 9 height 9
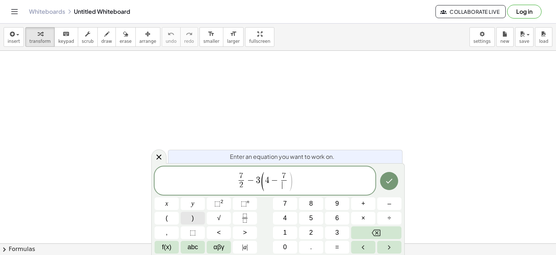
click at [189, 220] on button ")" at bounding box center [193, 218] width 24 height 13
click at [344, 230] on button "3" at bounding box center [337, 232] width 24 height 13
click at [194, 216] on span ")" at bounding box center [193, 218] width 2 height 10
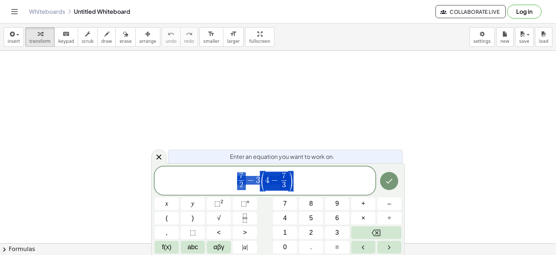
drag, startPoint x: 239, startPoint y: 180, endPoint x: 338, endPoint y: 180, distance: 98.9
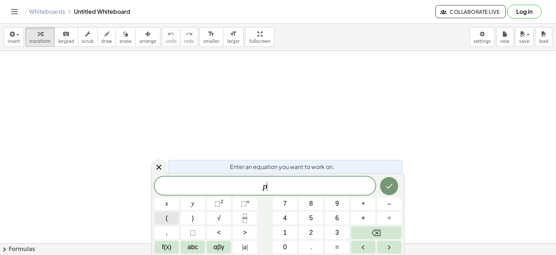
click at [172, 221] on button "(" at bounding box center [167, 218] width 24 height 13
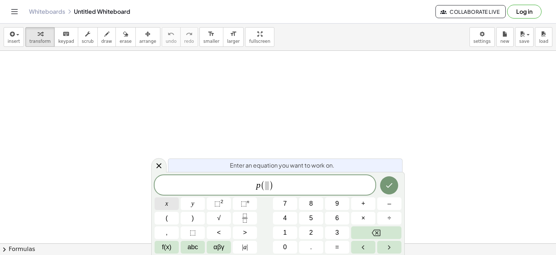
drag, startPoint x: 167, startPoint y: 196, endPoint x: 169, endPoint y: 199, distance: 4.0
click at [168, 197] on div "p ( ) x y ⬚ 2 ⬚ n 7 8 9 + – ( ) √ 4 5 6 × ÷ , ⬚ < > 1 2 3 f(x) abc αβγ | a | 0 …" at bounding box center [278, 214] width 247 height 78
click at [167, 204] on span "x" at bounding box center [167, 204] width 3 height 10
click at [192, 215] on span ")" at bounding box center [193, 218] width 2 height 10
click at [285, 188] on span "p ( ) ​" at bounding box center [265, 185] width 221 height 12
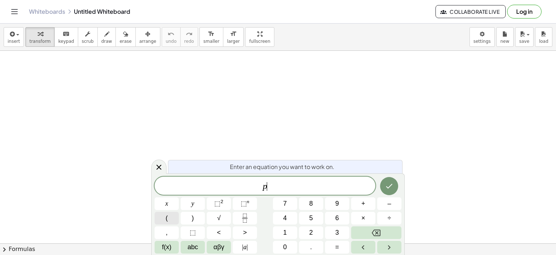
click at [176, 221] on button "(" at bounding box center [167, 218] width 24 height 13
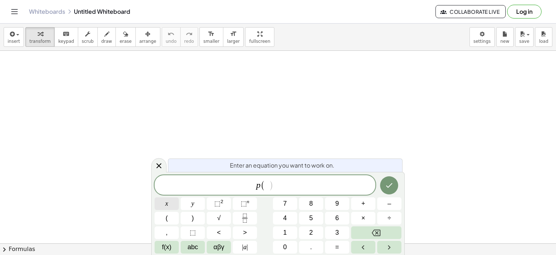
click at [167, 203] on span "x" at bounding box center [167, 204] width 3 height 10
click at [193, 215] on span ")" at bounding box center [193, 218] width 2 height 10
click at [329, 246] on button "=" at bounding box center [337, 247] width 24 height 13
click at [171, 218] on button "(" at bounding box center [167, 218] width 24 height 13
click at [168, 204] on button "x" at bounding box center [167, 203] width 24 height 13
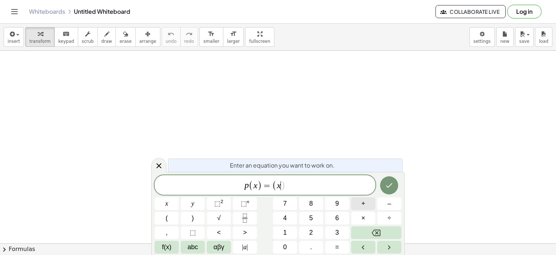
click at [365, 206] on span "+" at bounding box center [364, 204] width 4 height 10
click at [287, 228] on span "1" at bounding box center [285, 232] width 4 height 10
click at [197, 219] on button ")" at bounding box center [193, 218] width 24 height 13
click at [224, 202] on button "⬚ 2" at bounding box center [219, 203] width 24 height 13
click at [395, 206] on button "–" at bounding box center [389, 203] width 24 height 13
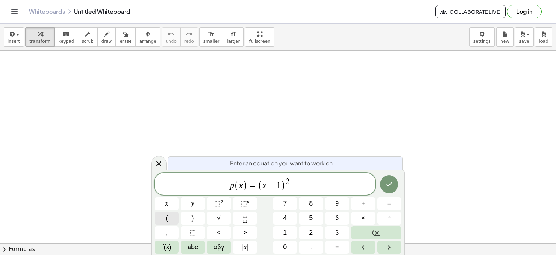
click at [162, 217] on button "(" at bounding box center [167, 218] width 24 height 13
click at [367, 221] on button "×" at bounding box center [363, 218] width 24 height 13
click at [363, 216] on span "×" at bounding box center [364, 218] width 4 height 10
click at [171, 217] on button "(" at bounding box center [167, 218] width 24 height 13
click at [168, 204] on button "x" at bounding box center [167, 203] width 24 height 13
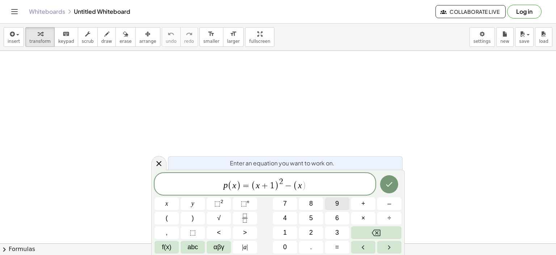
click at [392, 206] on button "–" at bounding box center [389, 203] width 24 height 13
click at [284, 231] on span "1" at bounding box center [285, 232] width 4 height 10
click at [192, 218] on span ")" at bounding box center [193, 218] width 2 height 10
click at [221, 202] on sup "2" at bounding box center [222, 201] width 3 height 5
click at [392, 197] on button "–" at bounding box center [389, 203] width 24 height 13
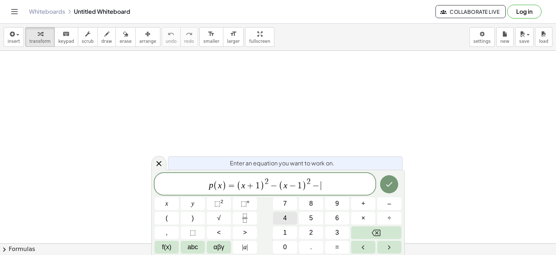
click at [277, 218] on button "4" at bounding box center [285, 218] width 24 height 13
click at [168, 205] on button "x" at bounding box center [167, 203] width 24 height 13
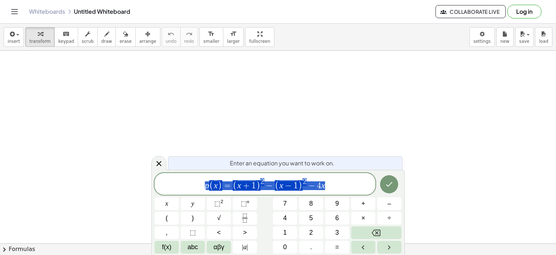
drag, startPoint x: 202, startPoint y: 183, endPoint x: 368, endPoint y: 194, distance: 165.9
click at [368, 194] on div "**********" at bounding box center [265, 184] width 221 height 22
click at [394, 182] on button "Done" at bounding box center [389, 184] width 18 height 18
